Goal: Transaction & Acquisition: Purchase product/service

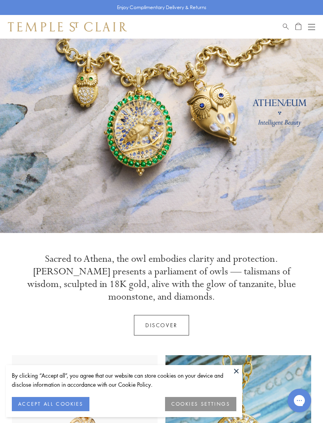
click at [284, 28] on span "Search" at bounding box center [286, 25] width 6 height 7
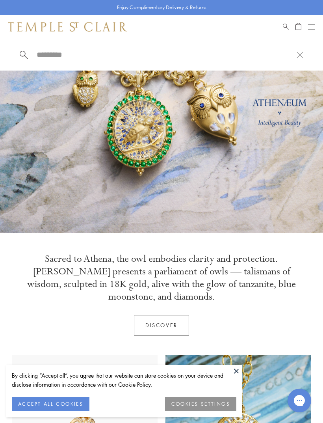
click at [189, 59] on input "search" at bounding box center [166, 54] width 261 height 9
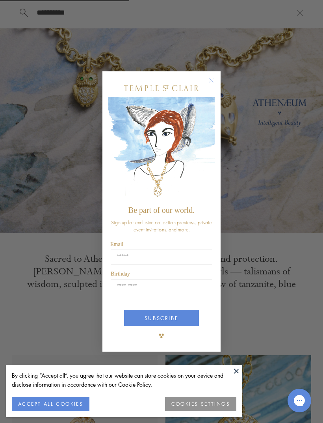
scroll to position [39, 0]
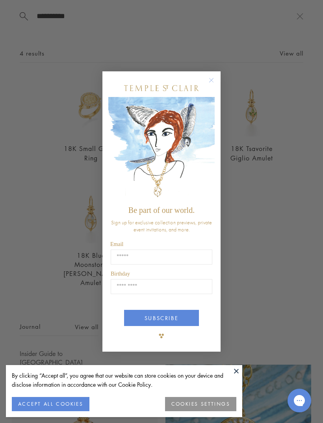
click at [211, 84] on circle "Close dialog" at bounding box center [211, 79] width 9 height 9
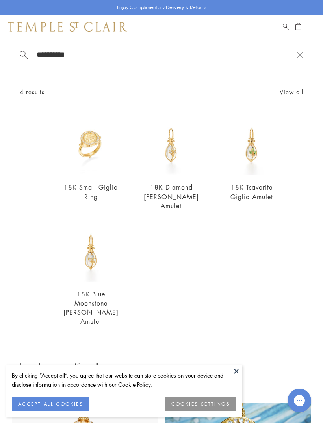
click at [86, 53] on input "**********" at bounding box center [166, 54] width 261 height 9
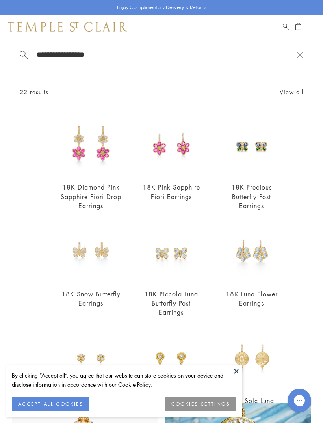
scroll to position [0, 0]
type input "*"
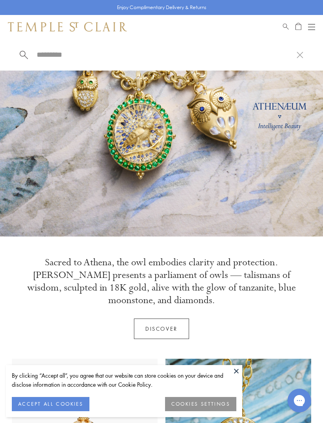
scroll to position [38, 0]
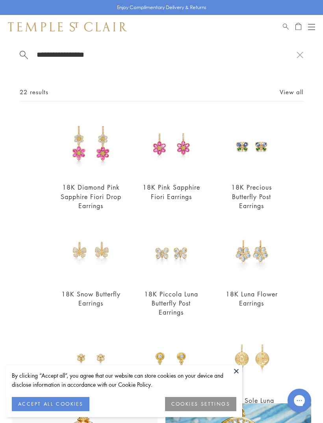
type input "**********"
click at [310, 22] on button "Open navigation" at bounding box center [311, 26] width 7 height 9
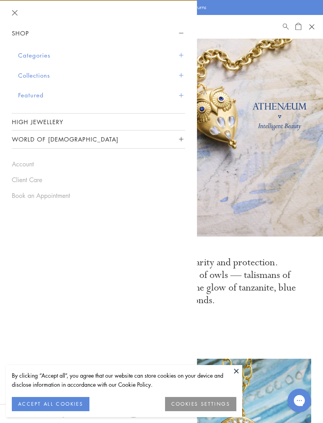
click at [42, 75] on button "Collections" at bounding box center [101, 75] width 167 height 20
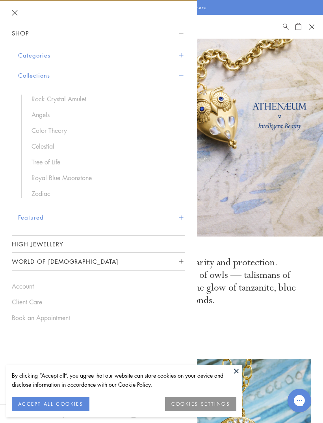
click at [41, 53] on button "Categories" at bounding box center [101, 55] width 167 height 20
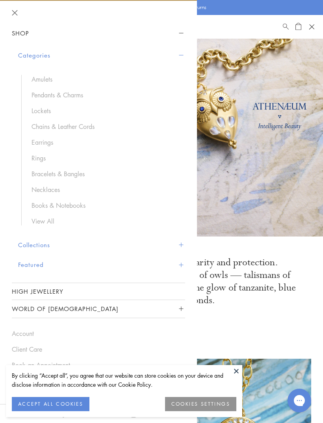
click at [47, 145] on link "Earrings" at bounding box center [105, 142] width 146 height 9
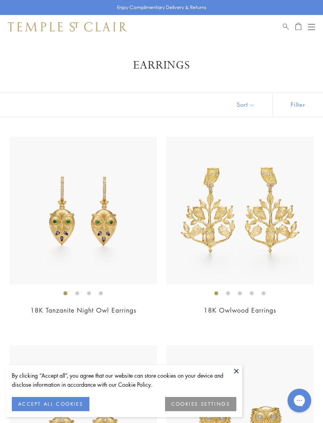
click at [234, 376] on button at bounding box center [237, 371] width 12 height 12
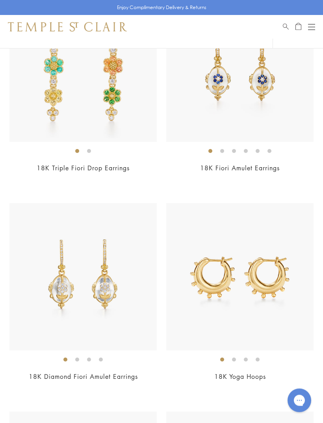
scroll to position [3072, 0]
click at [281, 303] on img at bounding box center [240, 277] width 148 height 148
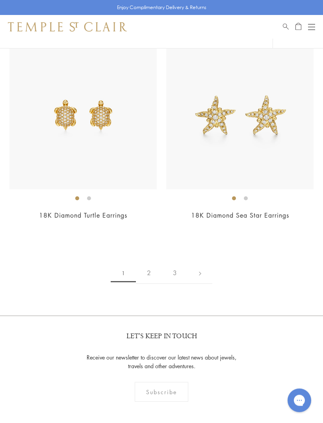
scroll to position [5320, 0]
click at [151, 263] on link "2" at bounding box center [149, 274] width 26 height 22
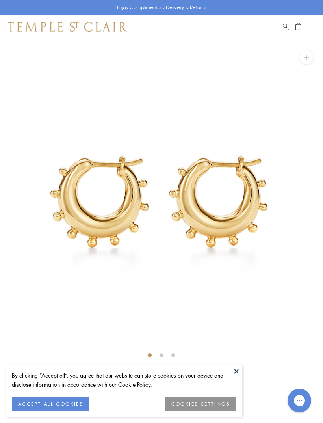
click at [237, 372] on button at bounding box center [237, 371] width 12 height 12
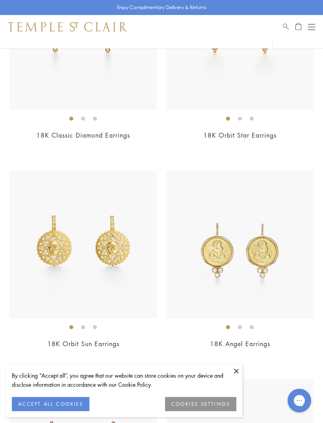
scroll to position [388, 0]
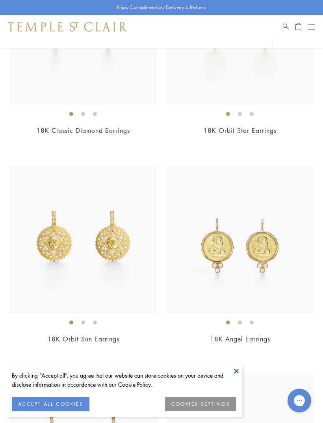
click at [206, 411] on button "COOKIES SETTINGS" at bounding box center [200, 404] width 71 height 14
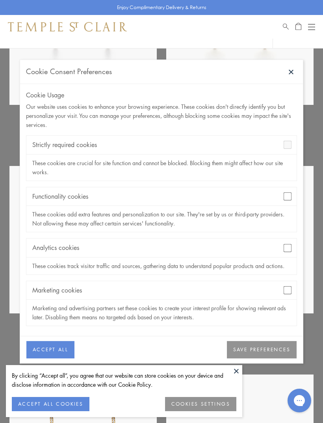
click at [236, 377] on button at bounding box center [237, 371] width 12 height 12
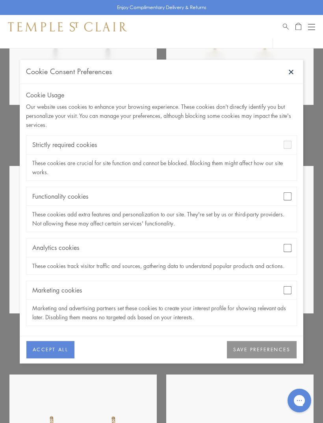
click at [290, 78] on button at bounding box center [292, 72] width 12 height 12
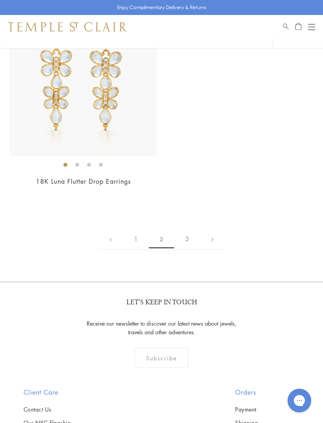
scroll to position [5194, 0]
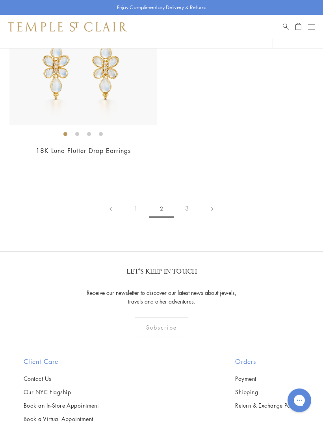
click at [190, 198] on link "3" at bounding box center [187, 209] width 26 height 22
